Goal: Transaction & Acquisition: Purchase product/service

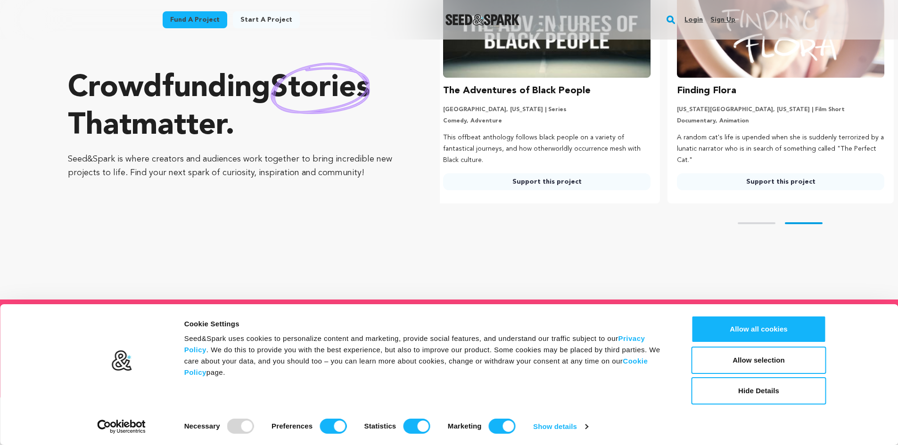
scroll to position [0, 241]
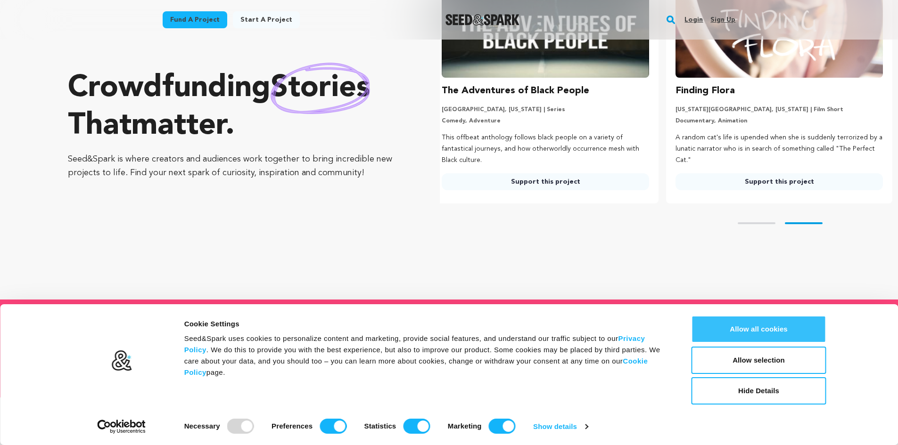
click at [778, 325] on button "Allow all cookies" at bounding box center [758, 329] width 135 height 27
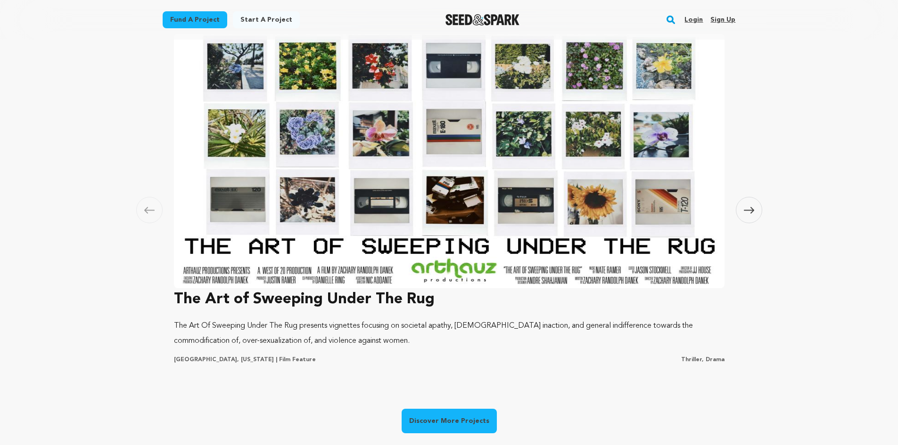
scroll to position [570, 0]
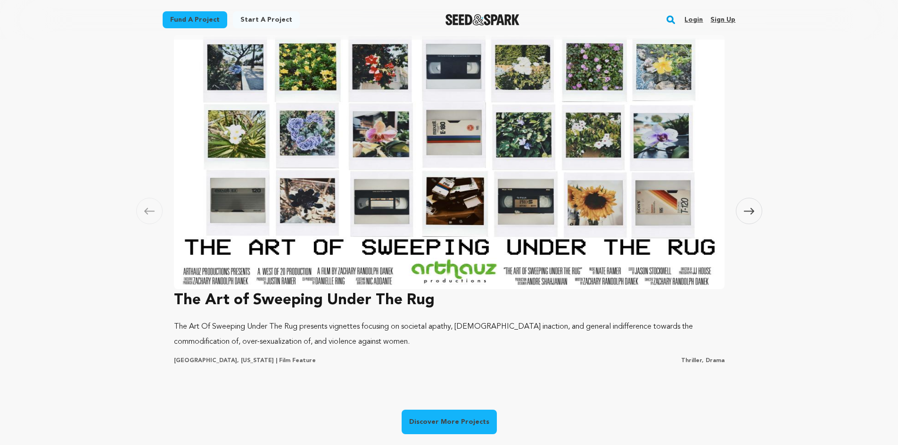
click at [748, 216] on span at bounding box center [748, 211] width 26 height 26
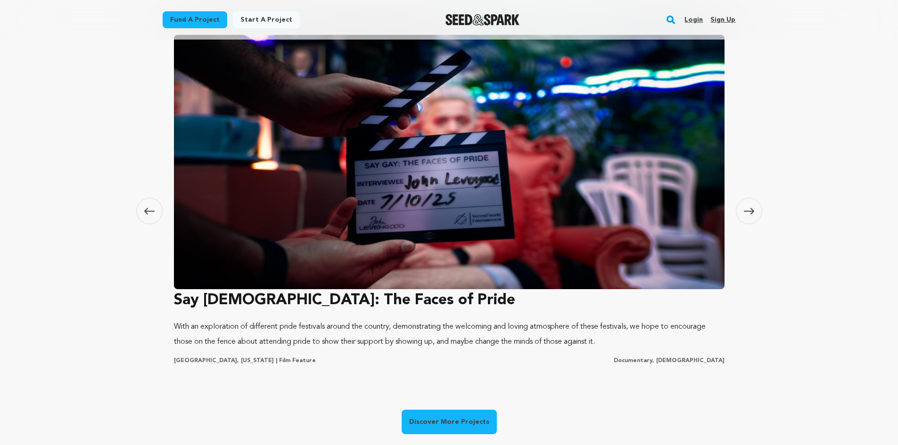
scroll to position [0, 0]
click at [748, 216] on span at bounding box center [748, 211] width 26 height 26
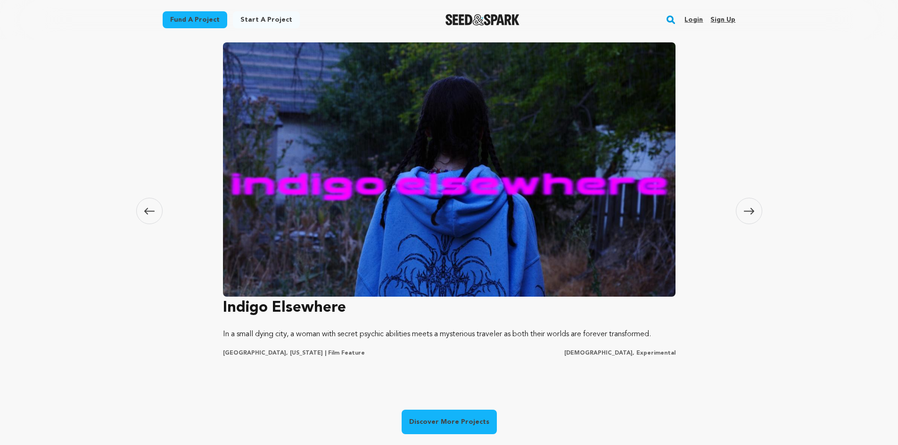
click at [748, 216] on span at bounding box center [748, 211] width 26 height 26
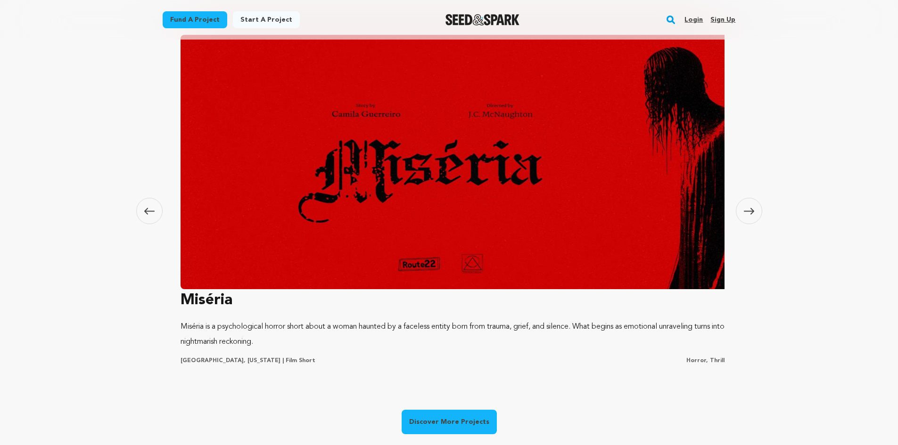
scroll to position [0, 1668]
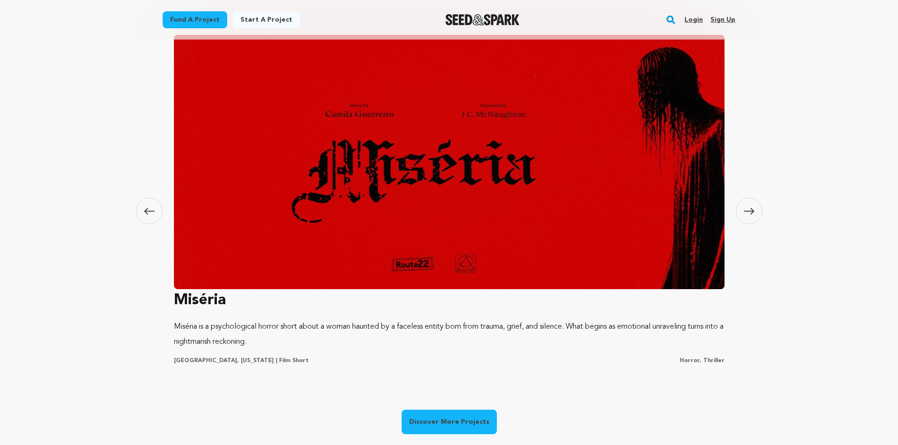
click at [748, 216] on span at bounding box center [748, 211] width 26 height 26
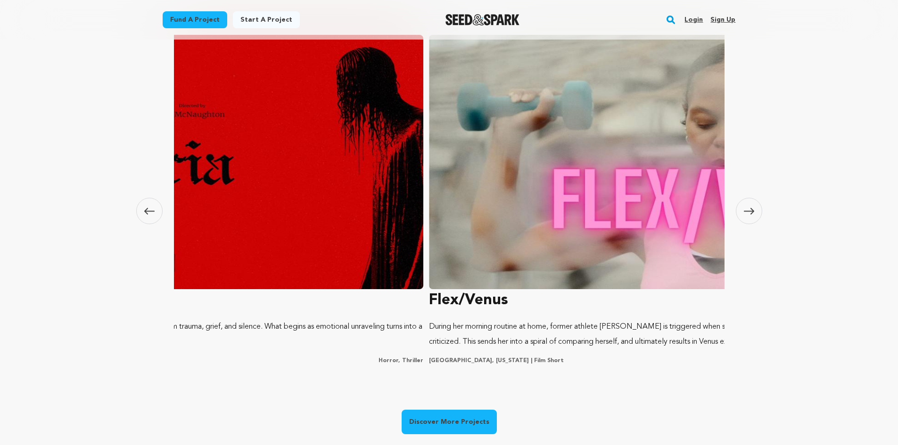
scroll to position [0, 241]
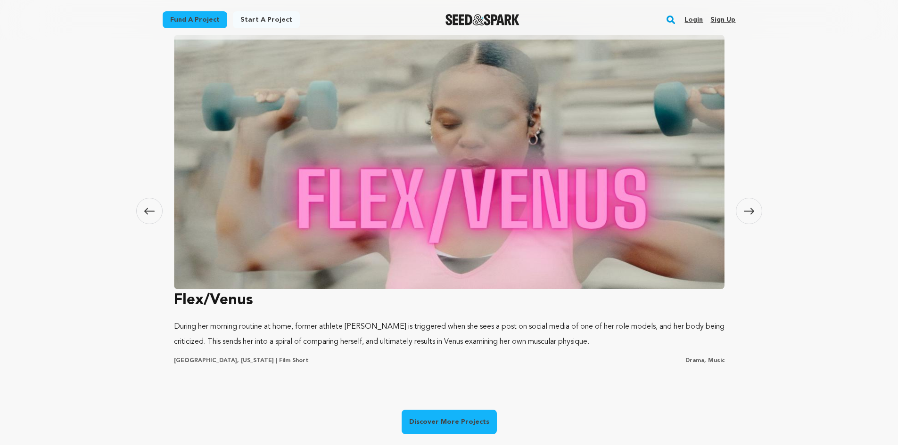
click at [748, 216] on span at bounding box center [748, 211] width 26 height 26
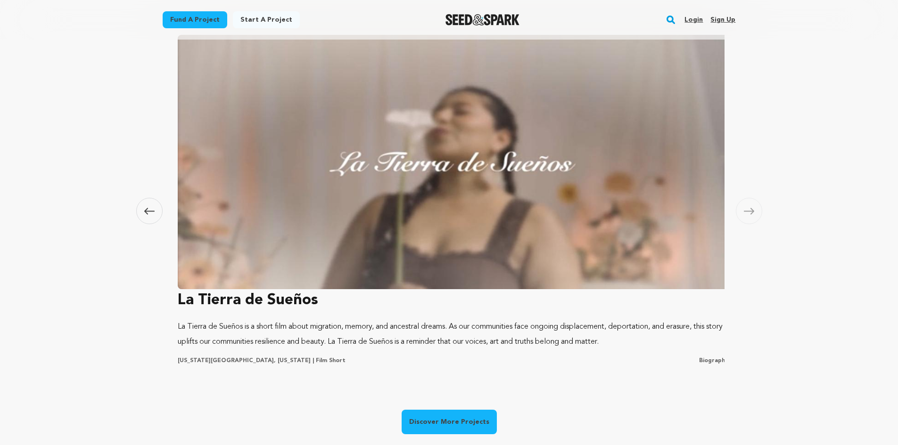
scroll to position [0, 2780]
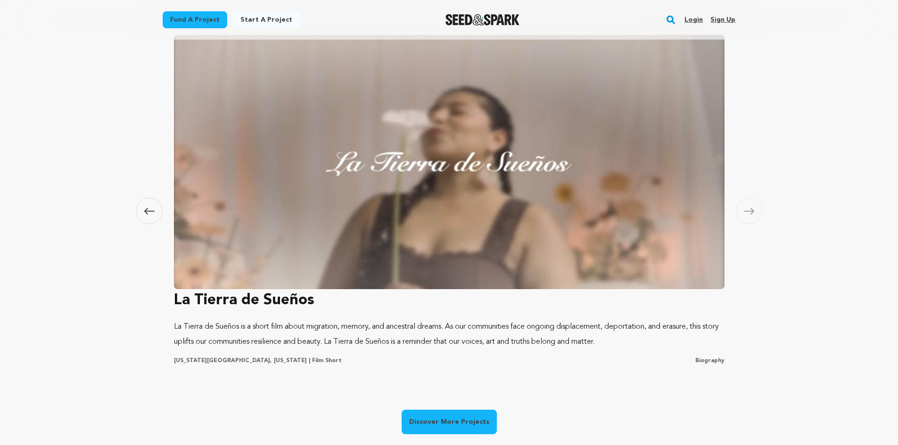
click at [748, 216] on span at bounding box center [748, 211] width 26 height 26
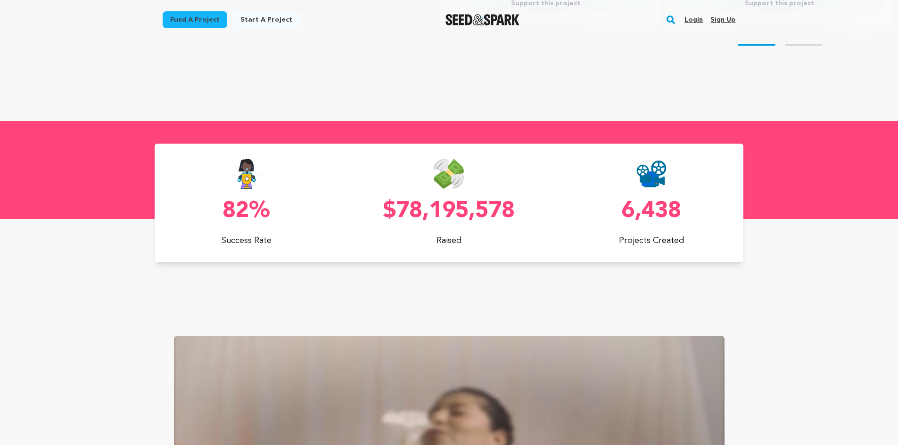
scroll to position [0, 0]
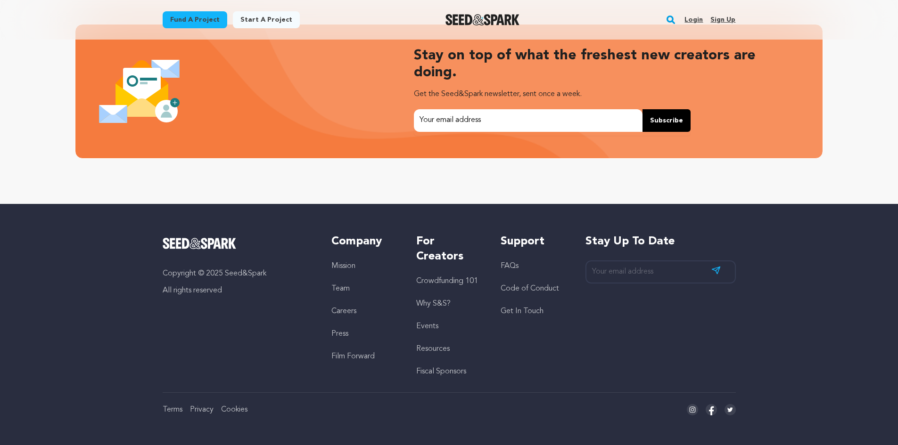
click at [509, 264] on link "FAQs" at bounding box center [509, 266] width 18 height 8
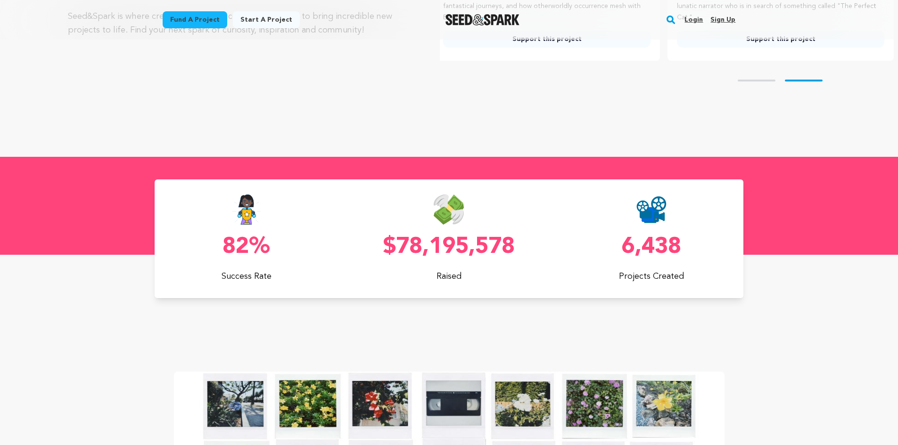
scroll to position [0, 241]
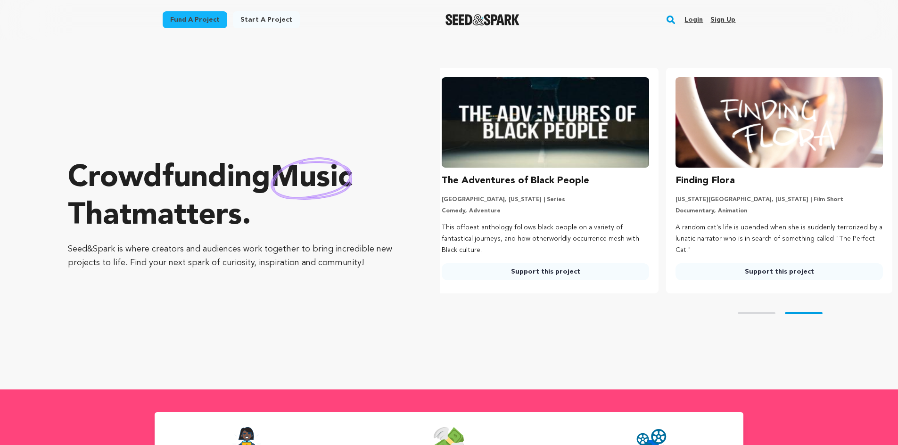
click at [671, 25] on rect "button" at bounding box center [670, 19] width 11 height 11
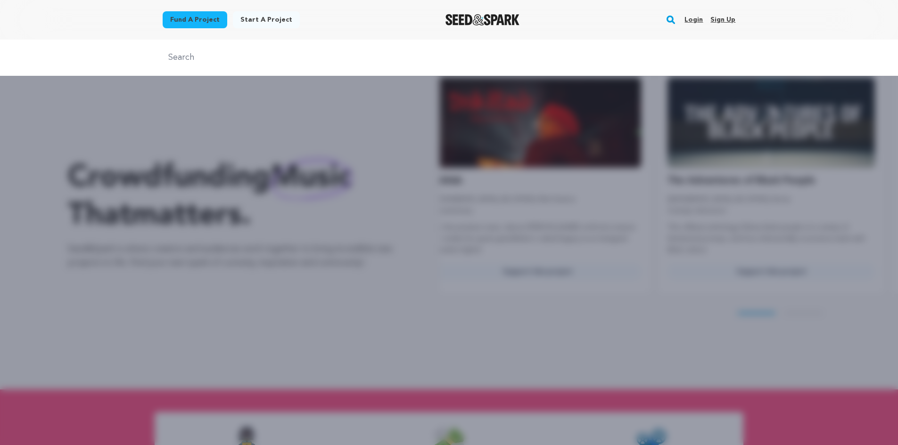
scroll to position [0, 0]
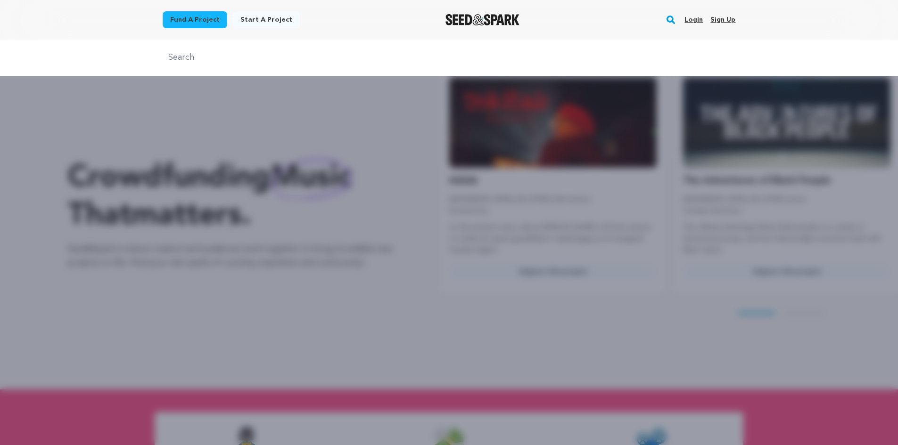
click at [289, 69] on div at bounding box center [449, 58] width 898 height 36
click at [206, 103] on div at bounding box center [449, 262] width 898 height 445
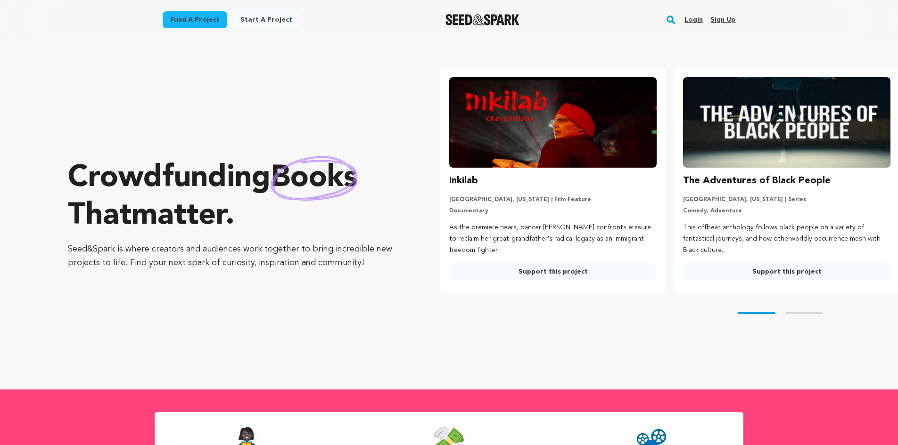
click at [191, 27] on link "Fund a project" at bounding box center [195, 19] width 65 height 17
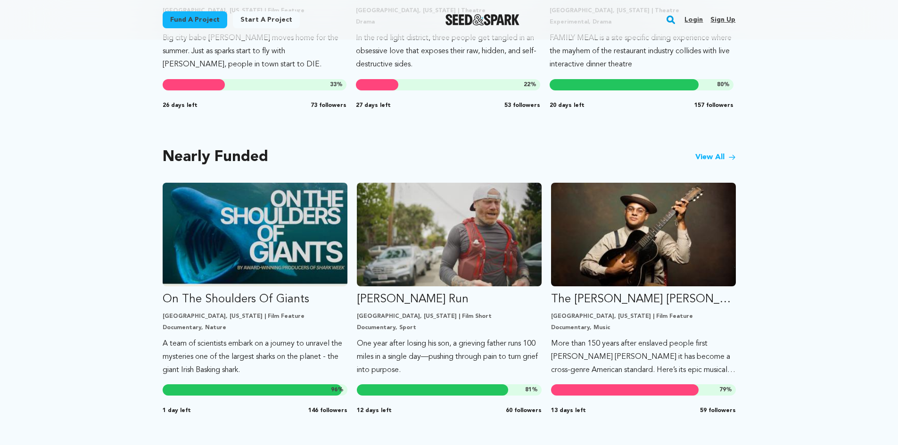
scroll to position [706, 0]
click at [705, 152] on link "View All" at bounding box center [715, 157] width 41 height 11
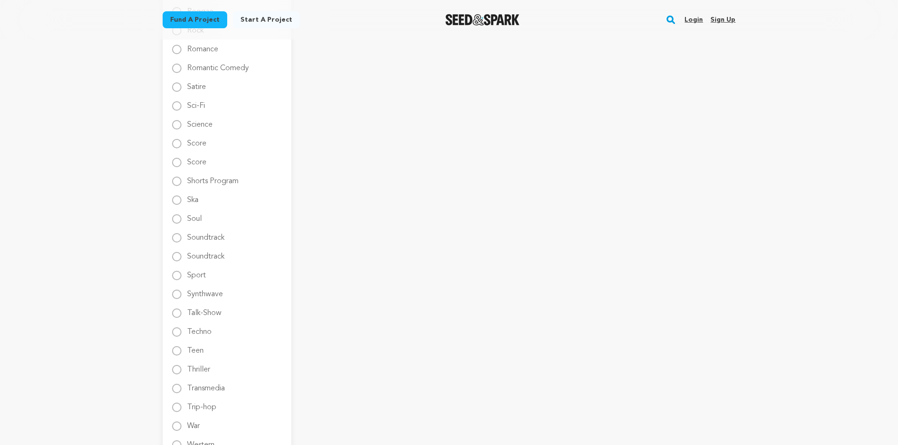
scroll to position [1308, 0]
